Goal: Find specific page/section: Find specific page/section

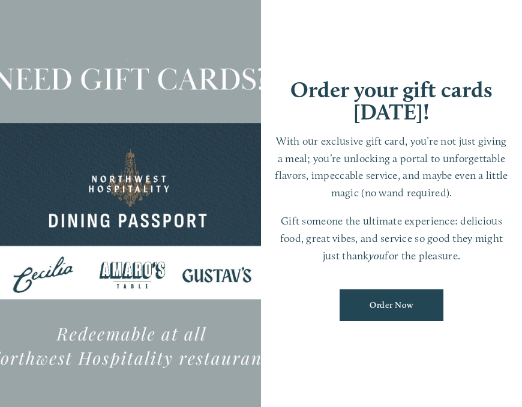
scroll to position [25, 0]
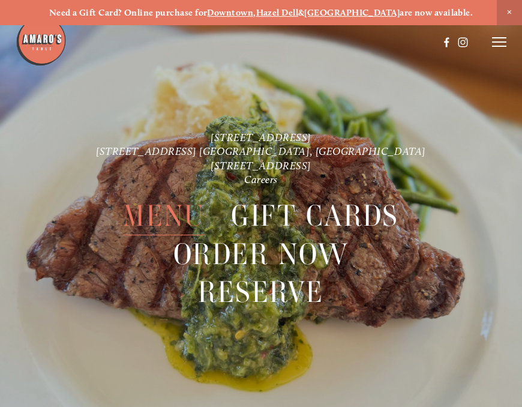
click at [181, 213] on span "Menu" at bounding box center [164, 216] width 82 height 38
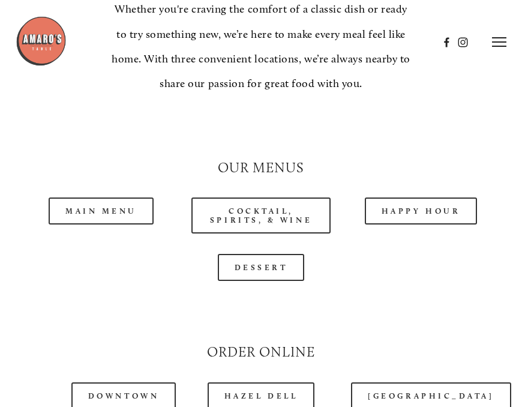
scroll to position [955, 0]
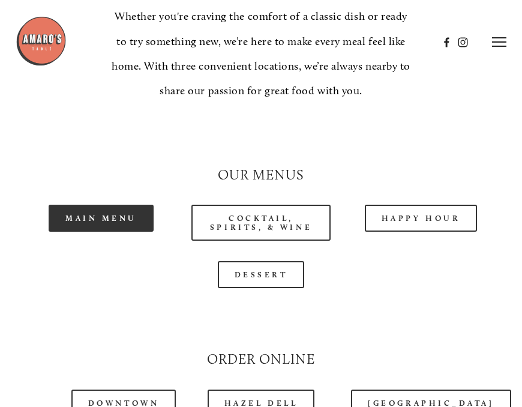
click at [141, 209] on link "Main Menu" at bounding box center [101, 218] width 105 height 27
